Goal: Task Accomplishment & Management: Manage account settings

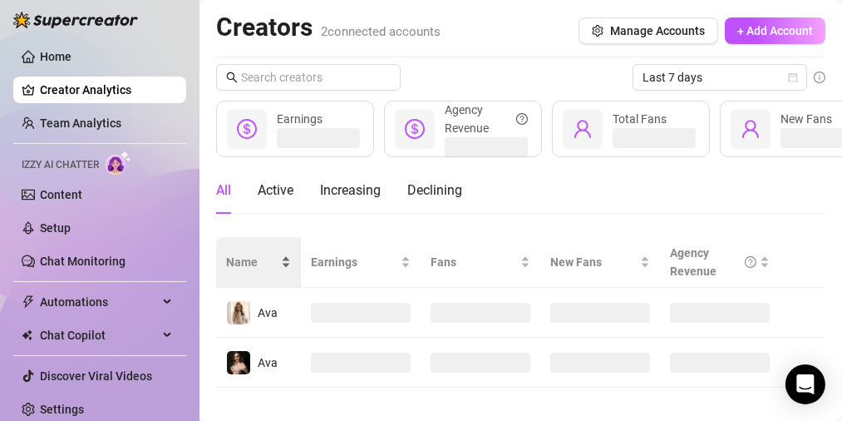
scroll to position [20, 0]
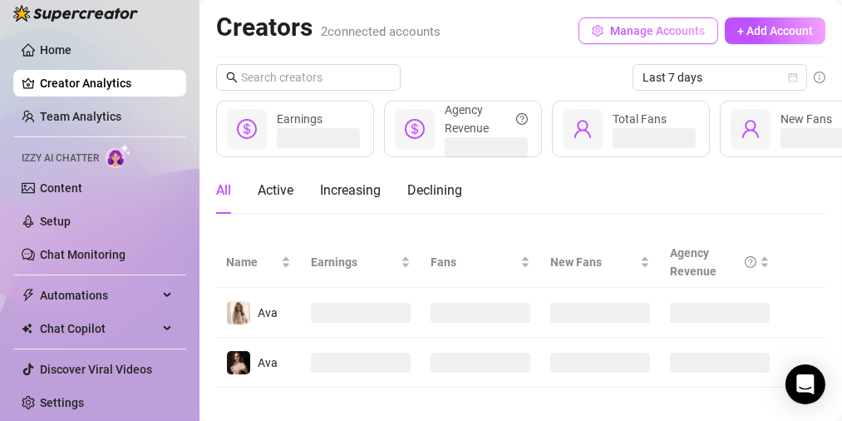
click at [638, 27] on span "Manage Accounts" at bounding box center [657, 30] width 95 height 13
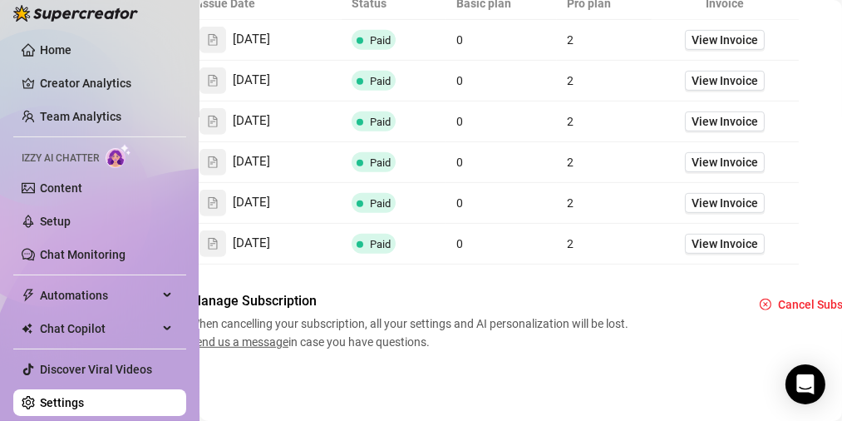
scroll to position [737, 93]
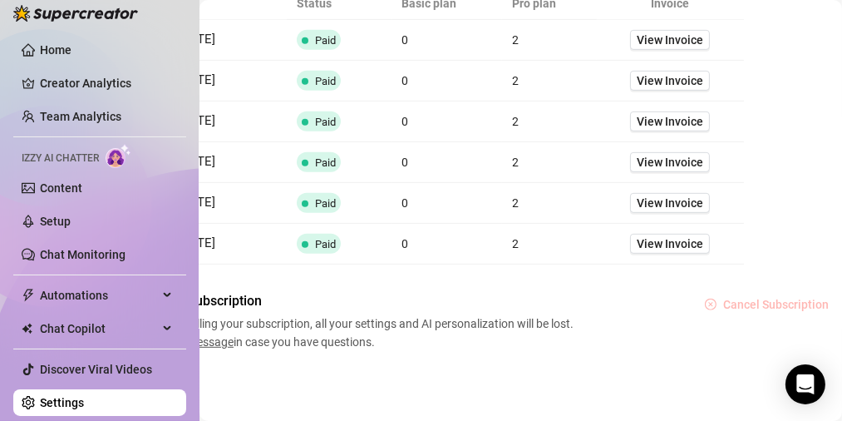
click at [767, 298] on span "Cancel Subscription" at bounding box center [777, 304] width 106 height 13
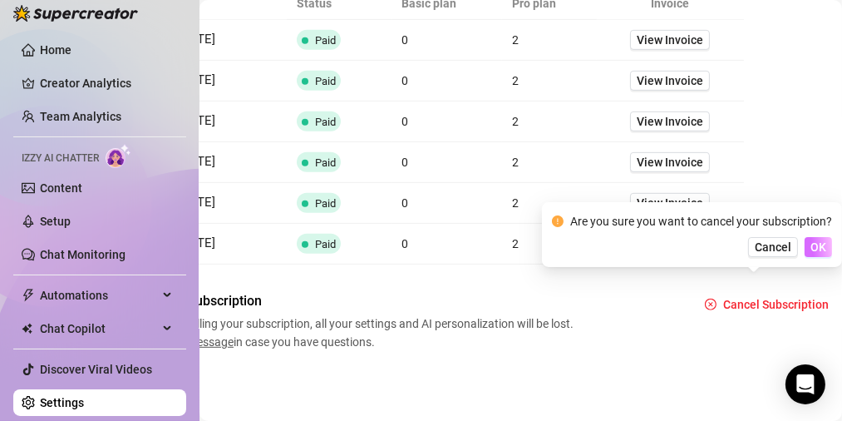
click at [823, 248] on span "OK" at bounding box center [819, 246] width 16 height 13
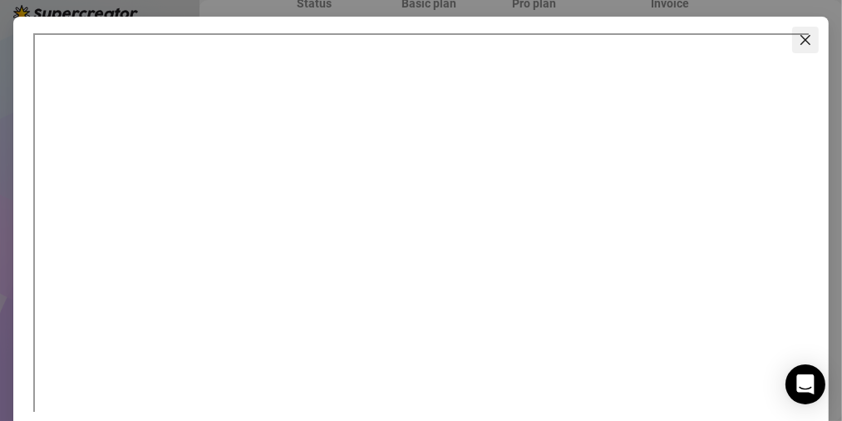
click at [800, 34] on icon "close" at bounding box center [805, 39] width 13 height 13
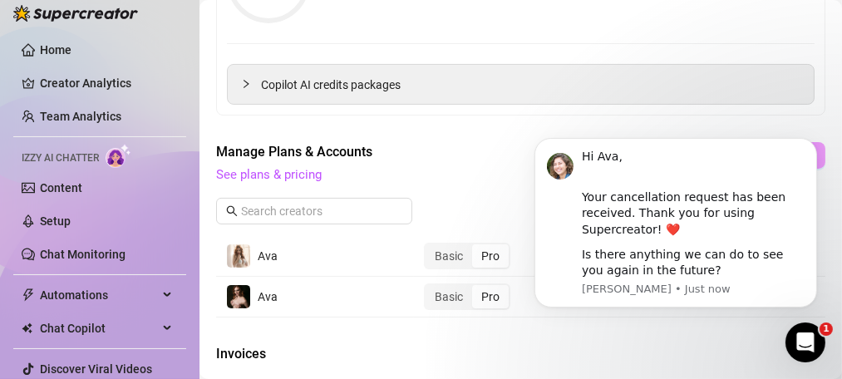
scroll to position [0, 0]
click at [743, 191] on div "Your cancellation request has been received. Thank you for using Supercreator! …" at bounding box center [692, 204] width 223 height 65
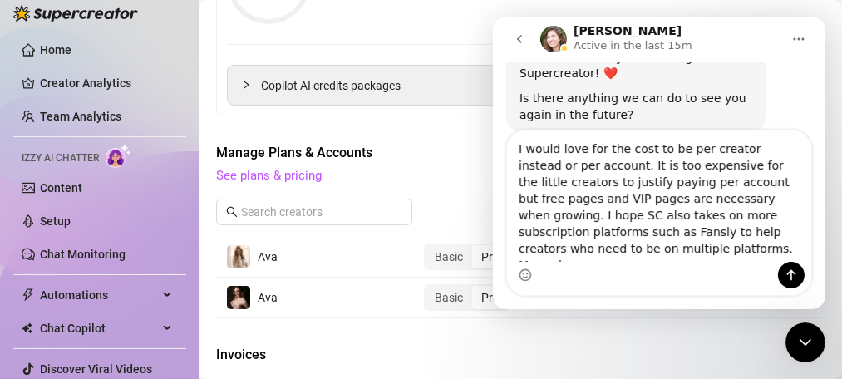
scroll to position [146, 0]
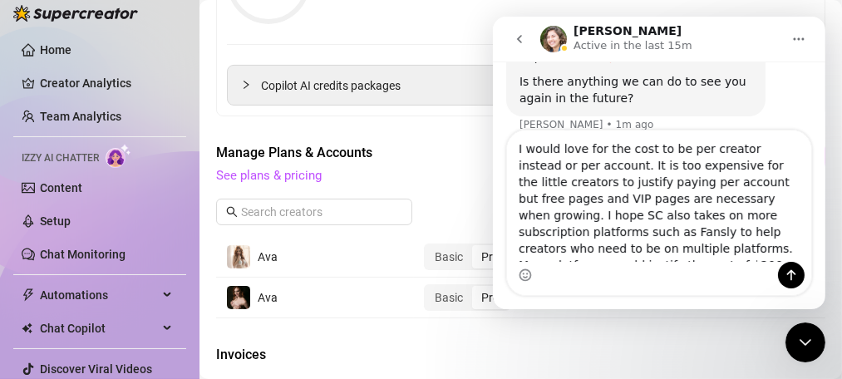
type textarea "I would love for the cost to be per creator instead or per account. It is too e…"
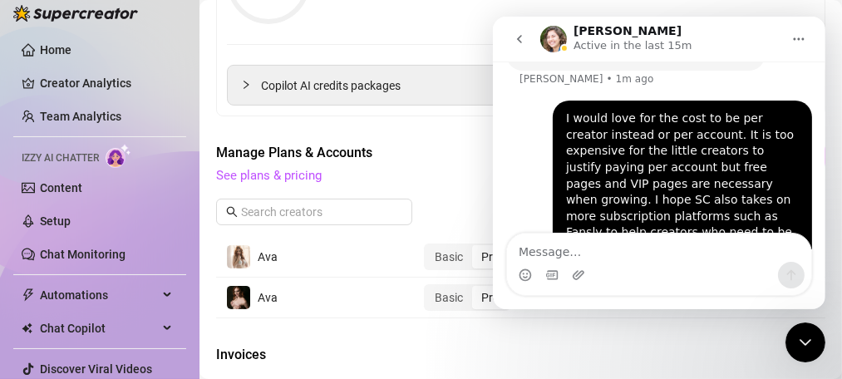
scroll to position [226, 0]
